Goal: Task Accomplishment & Management: Manage account settings

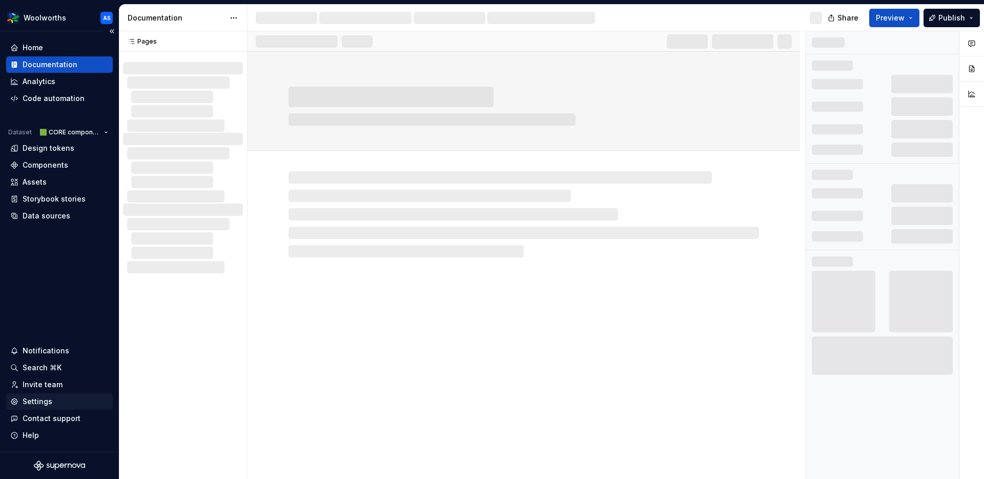
click at [46, 400] on div "Settings" at bounding box center [38, 401] width 30 height 10
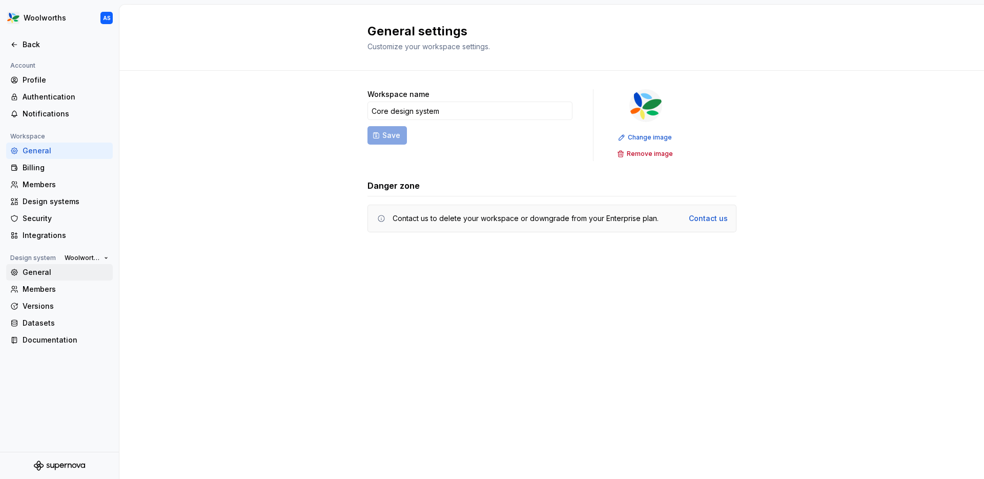
click at [48, 274] on div "General" at bounding box center [66, 272] width 86 height 10
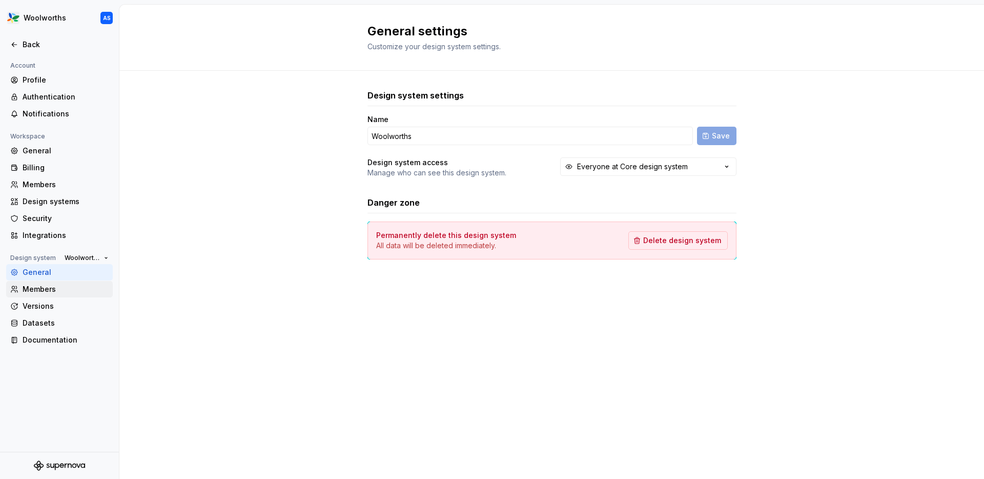
click at [44, 294] on div "Members" at bounding box center [59, 289] width 107 height 16
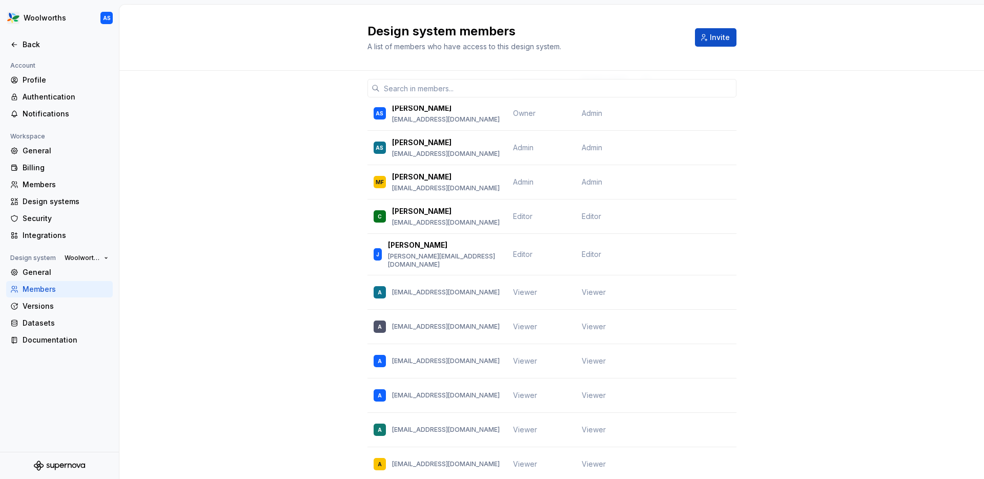
scroll to position [17, 0]
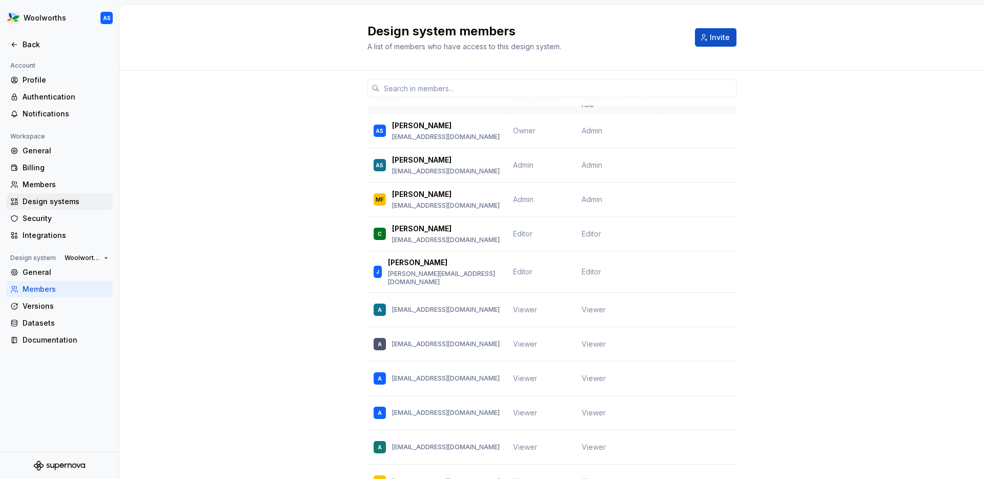
click at [63, 207] on div "Design systems" at bounding box center [59, 201] width 107 height 16
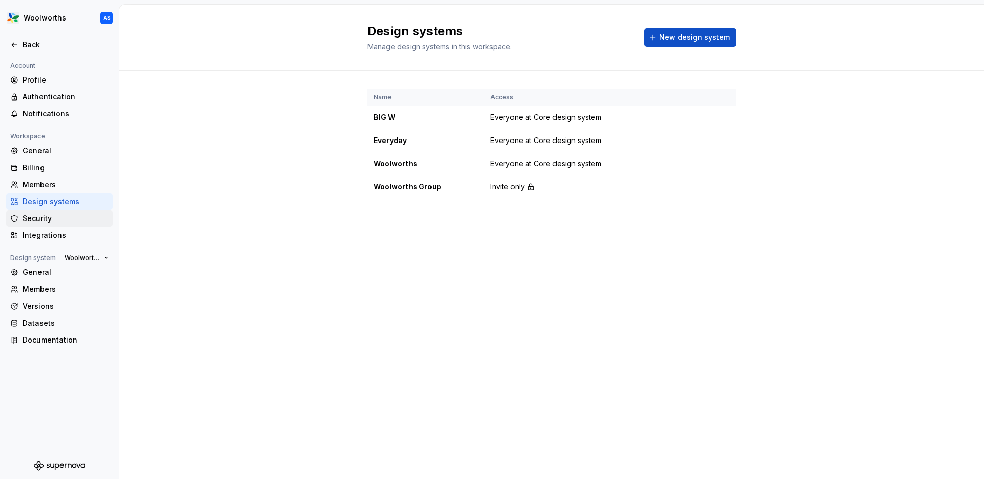
click at [59, 213] on div "Security" at bounding box center [66, 218] width 86 height 10
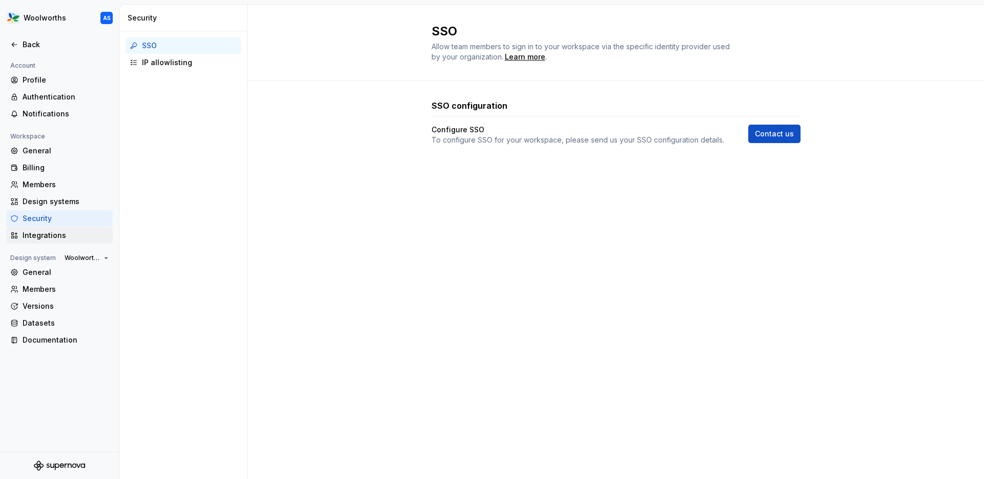
click at [63, 237] on div "Integrations" at bounding box center [66, 235] width 86 height 10
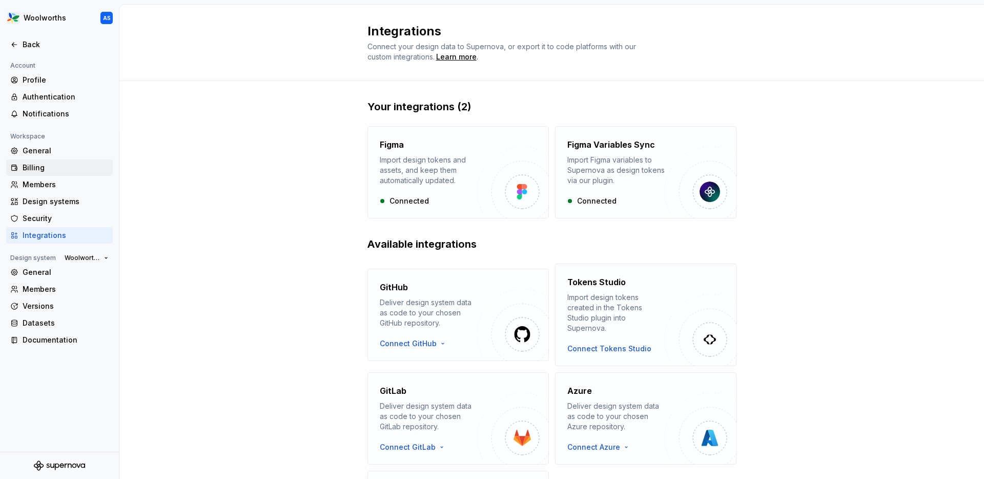
click at [55, 163] on div "Billing" at bounding box center [66, 168] width 86 height 10
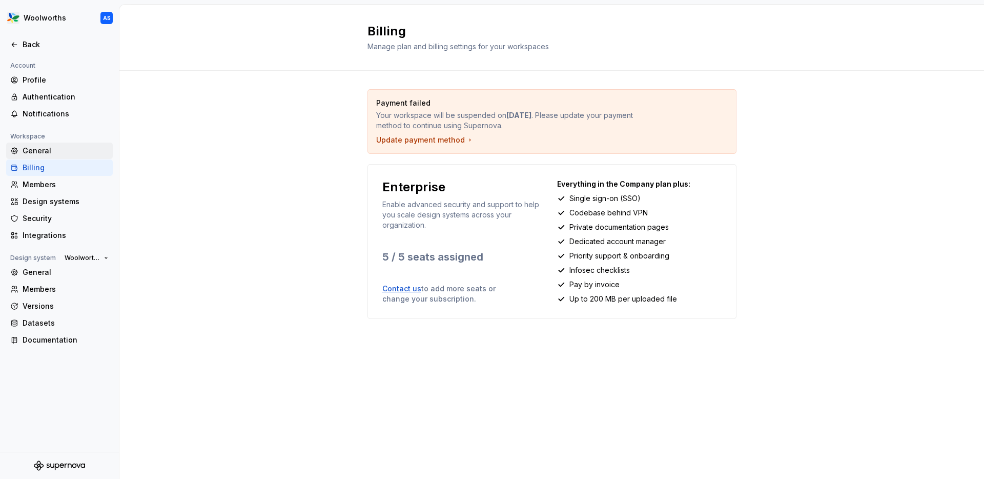
click at [50, 147] on div "General" at bounding box center [66, 151] width 86 height 10
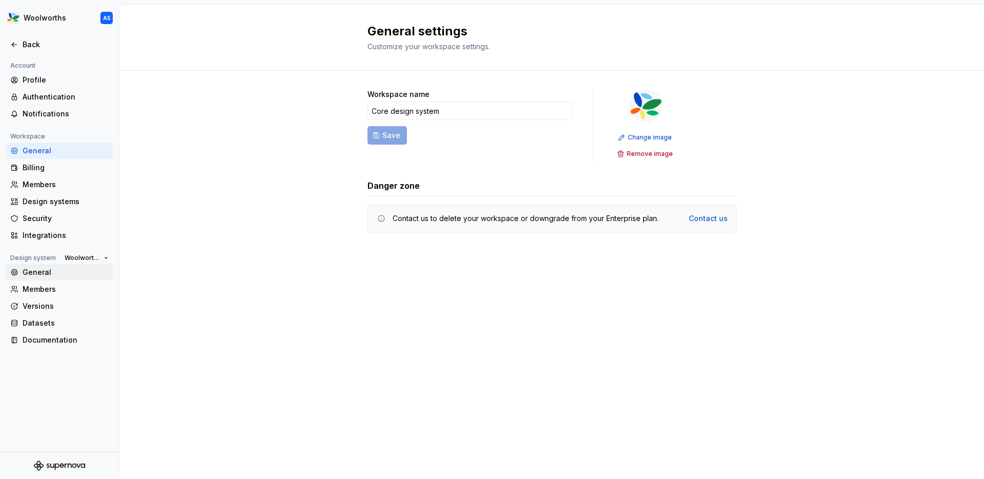
click at [36, 275] on div "General" at bounding box center [66, 272] width 86 height 10
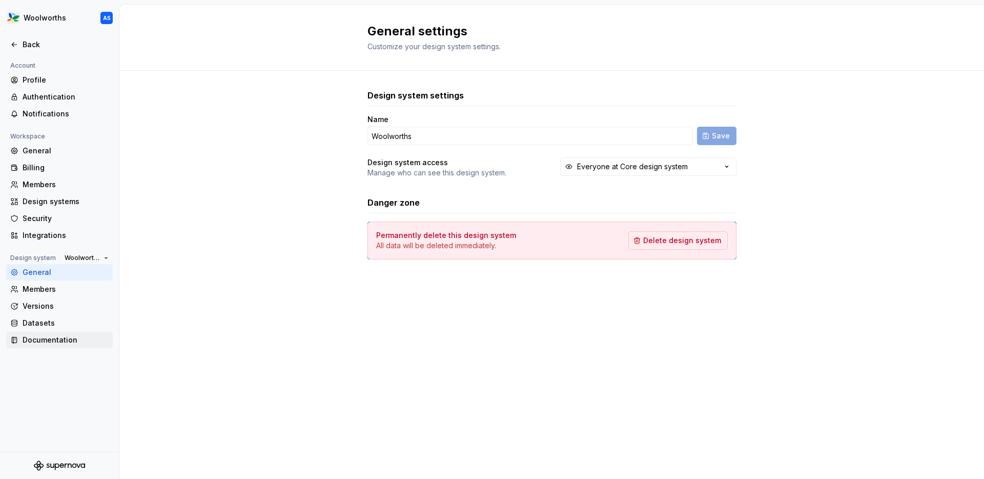
click at [45, 343] on div "Documentation" at bounding box center [66, 340] width 86 height 10
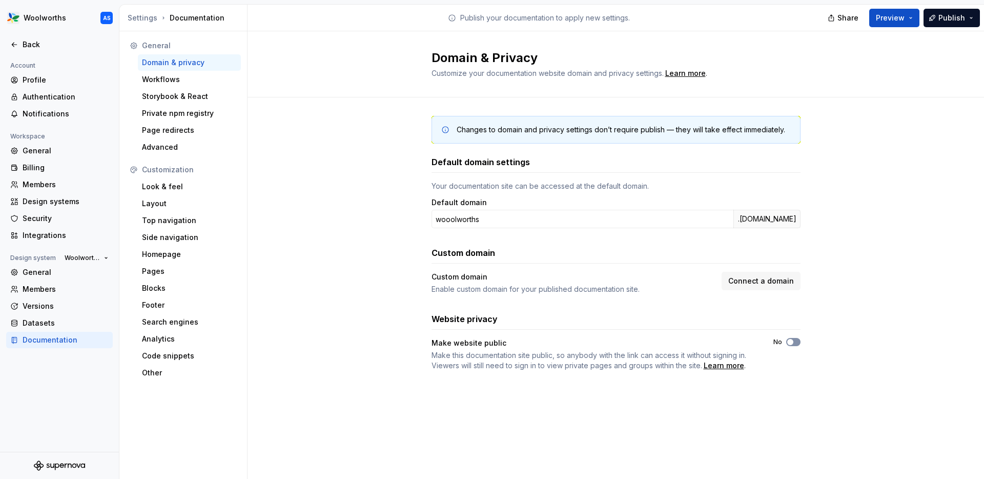
click at [790, 339] on span "button" at bounding box center [791, 342] width 6 height 6
click at [773, 400] on span "Copy link" at bounding box center [773, 399] width 28 height 8
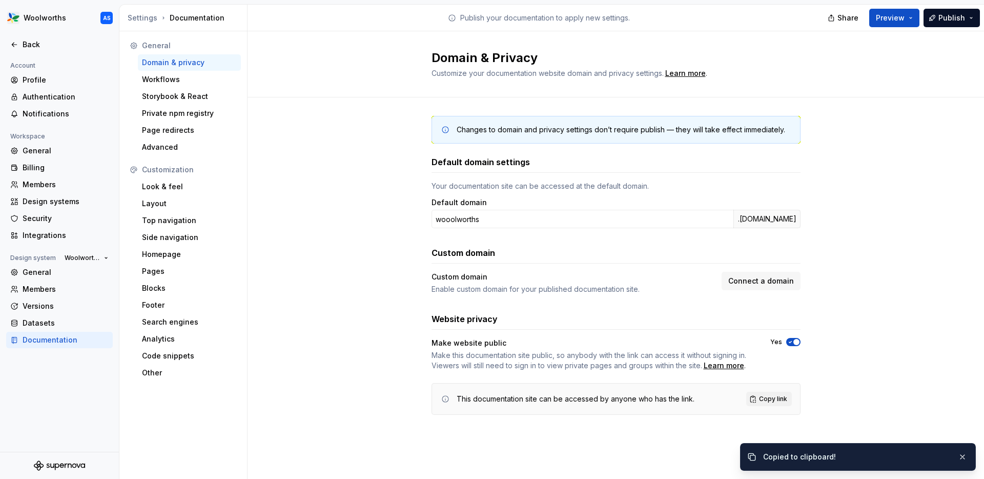
click at [798, 341] on span "button" at bounding box center [797, 342] width 6 height 6
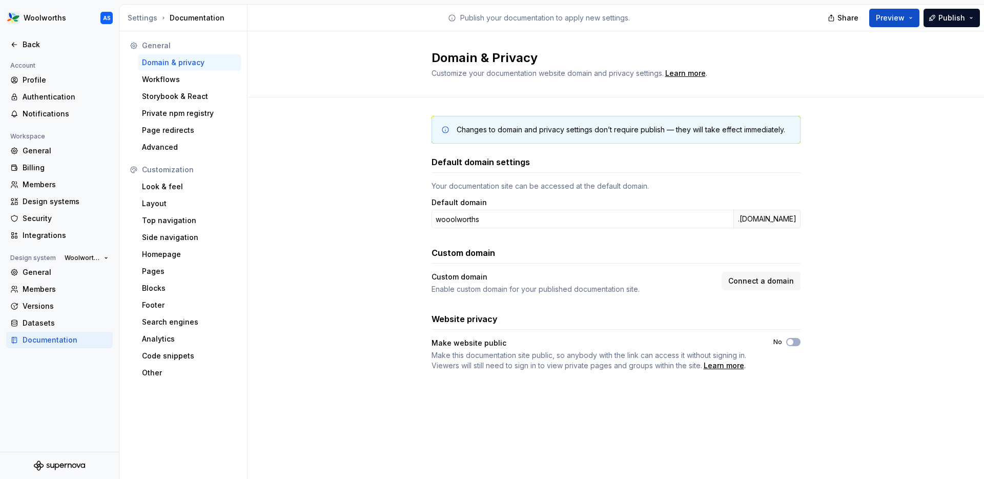
type button "on"
click at [54, 291] on div "Members" at bounding box center [66, 289] width 86 height 10
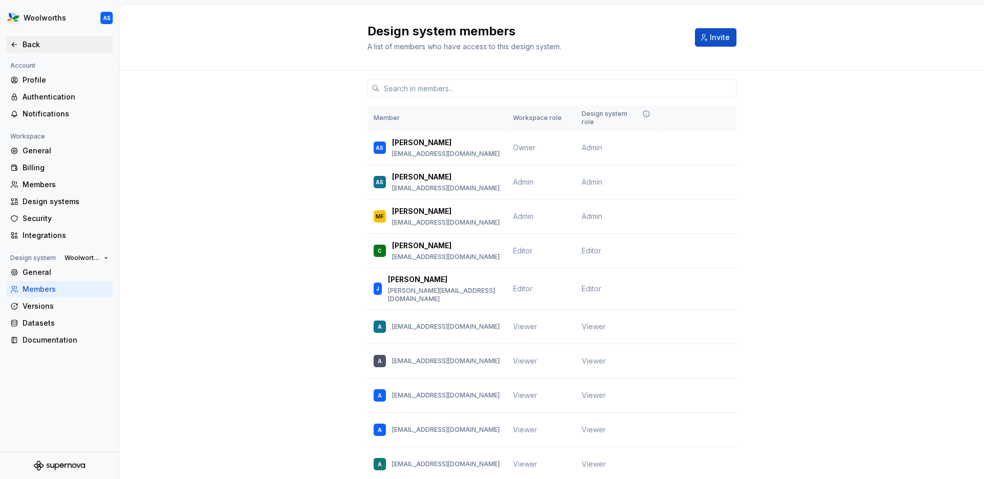
click at [20, 49] on div "Back" at bounding box center [59, 44] width 98 height 10
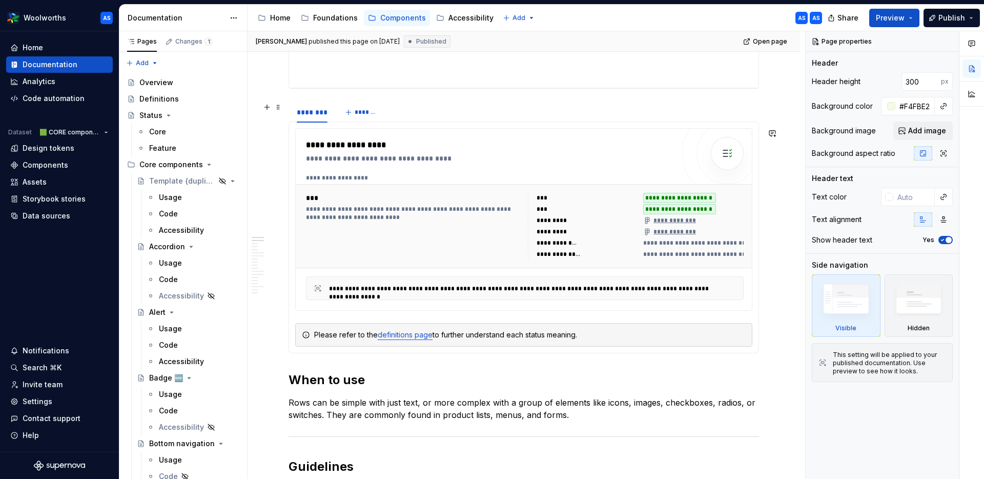
scroll to position [329, 0]
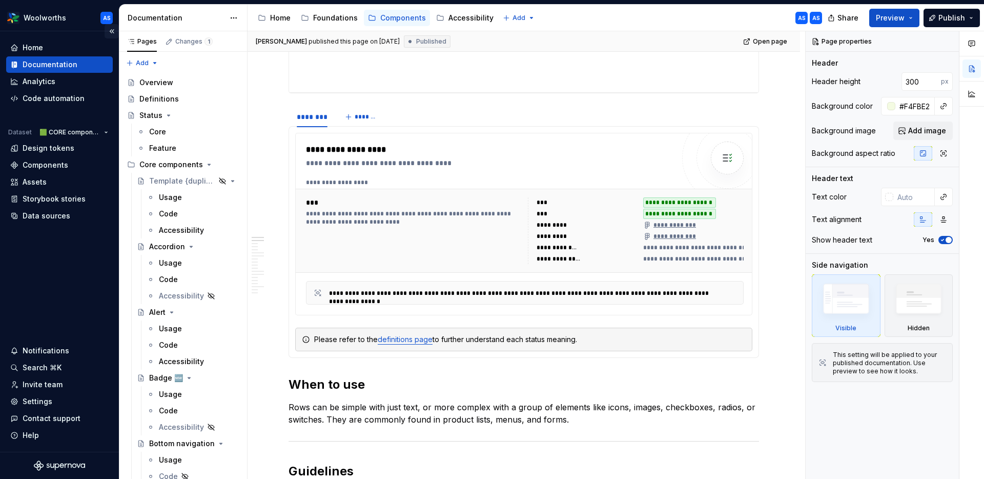
type textarea "*"
